Goal: Task Accomplishment & Management: Manage account settings

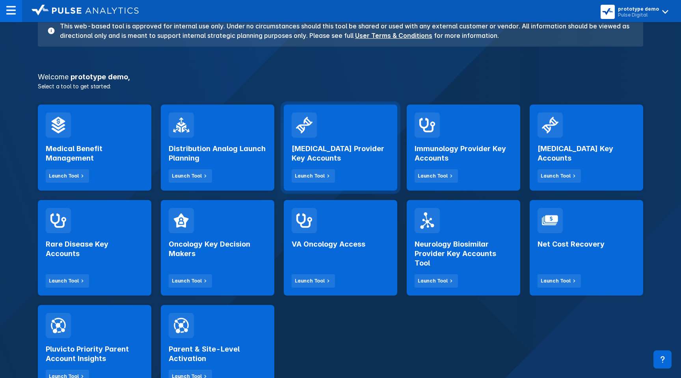
scroll to position [87, 0]
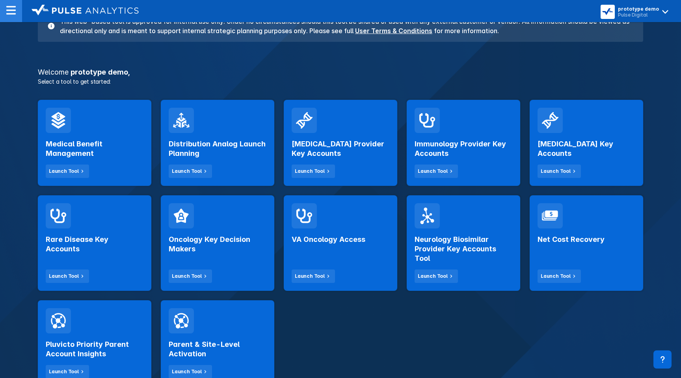
click at [16, 6] on div at bounding box center [11, 11] width 22 height 22
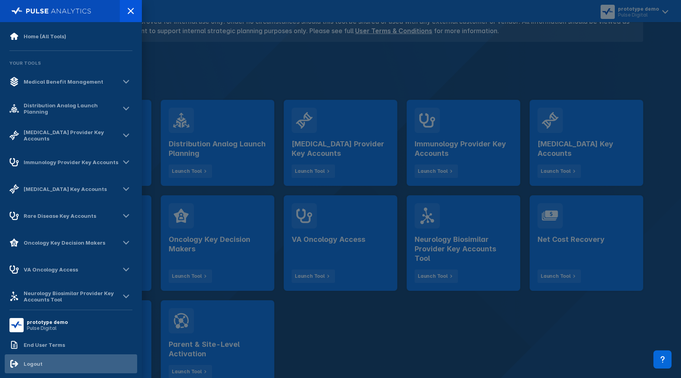
click at [30, 363] on div "Logout" at bounding box center [33, 363] width 19 height 6
